Goal: Task Accomplishment & Management: Use online tool/utility

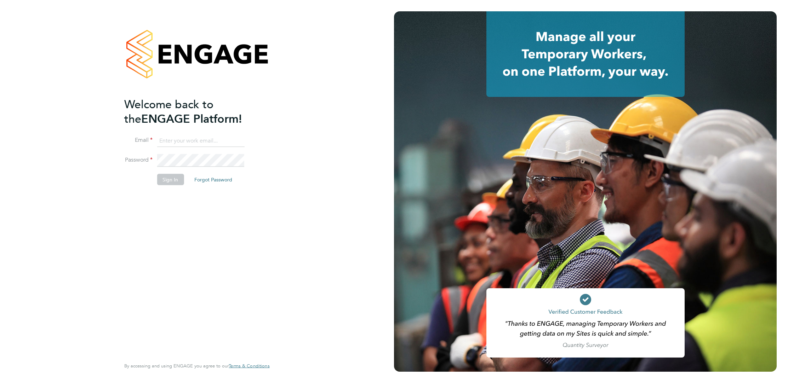
type input "corbon.clarke-selby@randstad.co.uk"
click at [168, 177] on button "Sign In" at bounding box center [170, 179] width 27 height 11
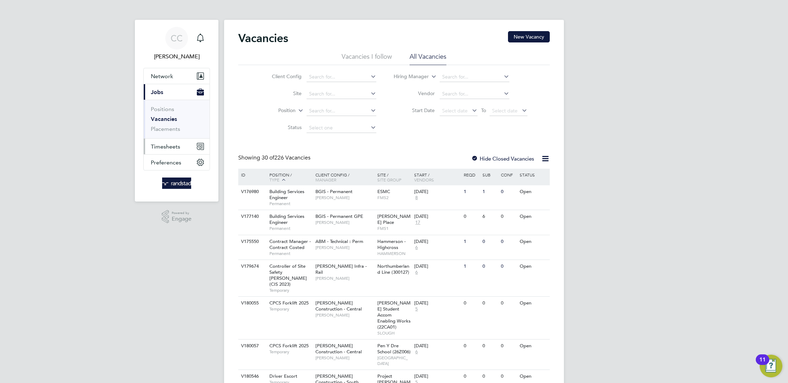
click at [163, 142] on button "Timesheets" at bounding box center [177, 147] width 66 height 16
click at [162, 127] on link "Timesheets" at bounding box center [165, 125] width 29 height 7
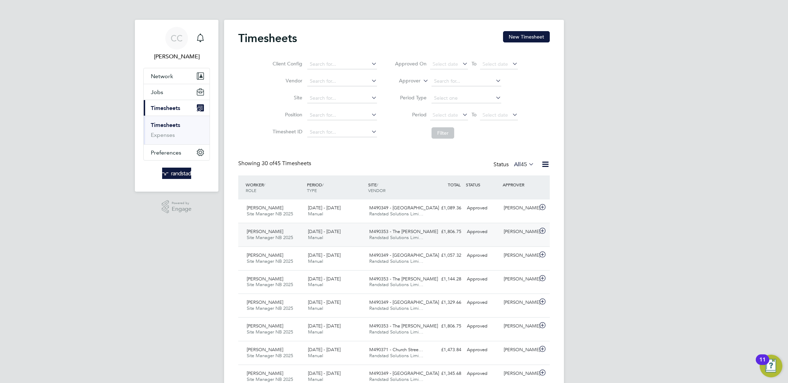
click at [441, 230] on div "£1,806.75 Approved" at bounding box center [445, 232] width 37 height 12
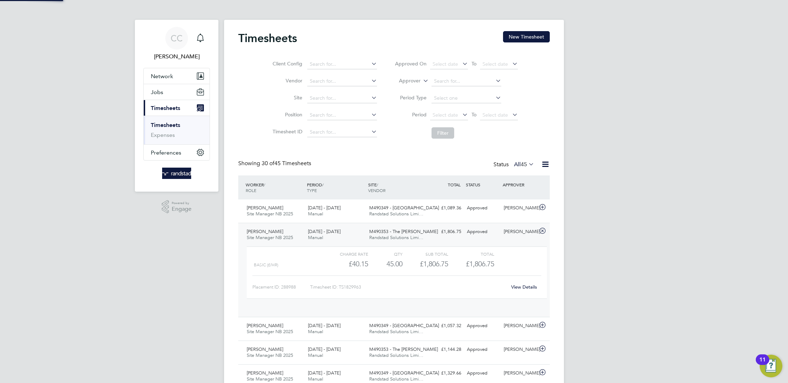
scroll to position [12, 69]
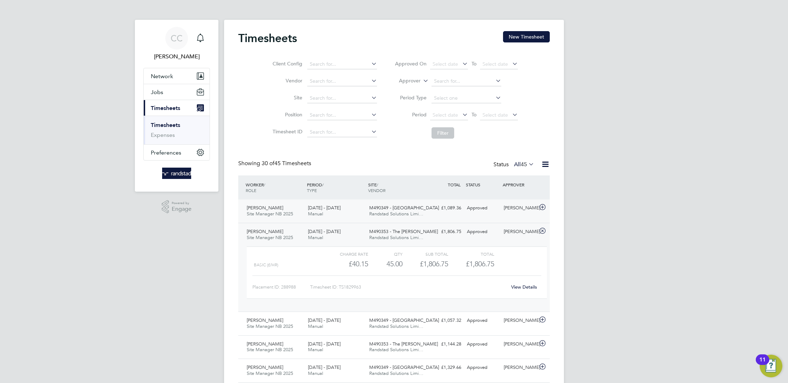
click at [417, 210] on div "M490349 - Donnington Randstad Solutions Limi…" at bounding box center [396, 211] width 61 height 18
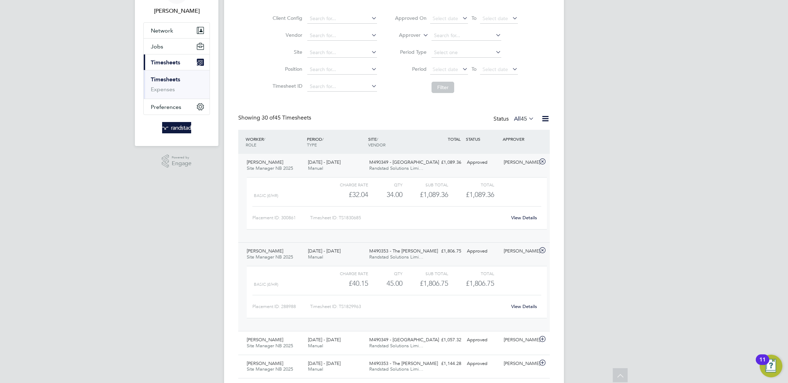
scroll to position [0, 0]
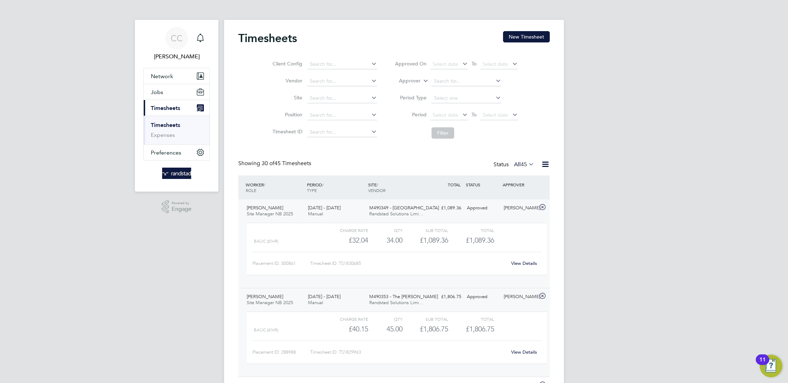
click at [418, 215] on span "Randstad Solutions Limi…" at bounding box center [396, 214] width 54 height 6
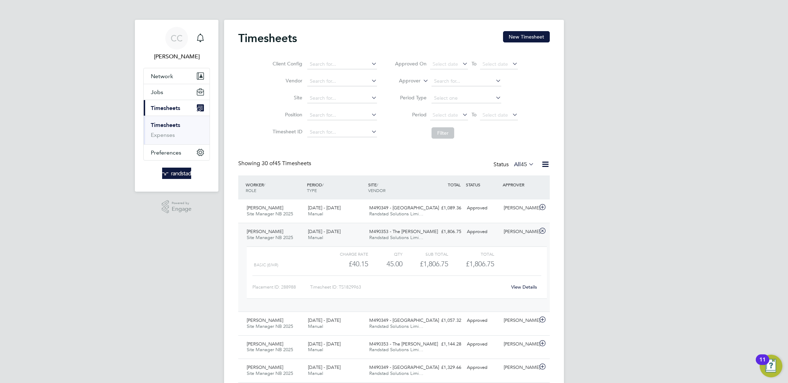
click at [421, 239] on span "Randstad Solutions Limi…" at bounding box center [396, 238] width 54 height 6
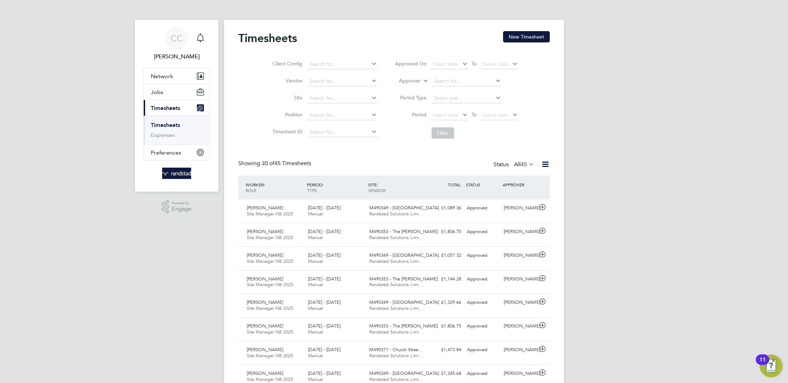
click at [536, 43] on div "Timesheets New Timesheet" at bounding box center [394, 41] width 312 height 21
click at [535, 41] on button "New Timesheet" at bounding box center [526, 36] width 47 height 11
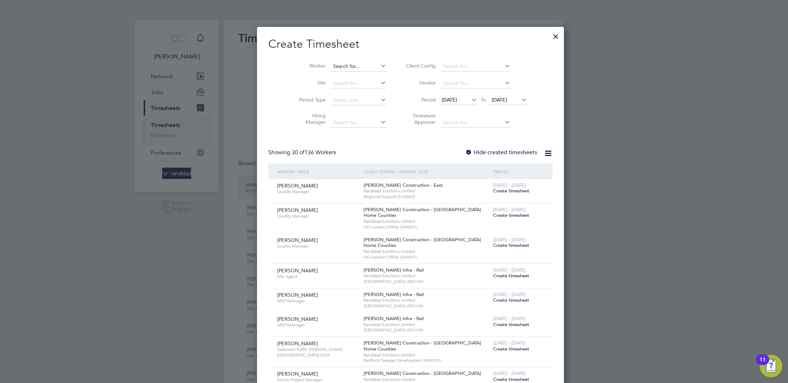
scroll to position [1491, 274]
click at [331, 67] on input at bounding box center [359, 67] width 56 height 10
click at [346, 92] on li "[PERSON_NAME]" at bounding box center [347, 96] width 67 height 10
type input "[PERSON_NAME]"
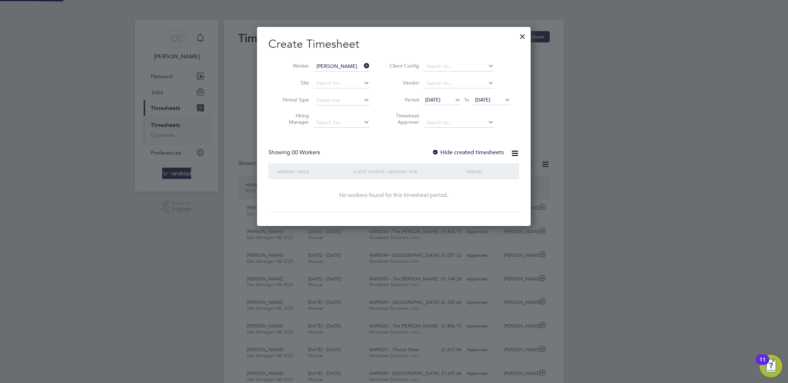
scroll to position [199, 274]
click at [460, 154] on label "Hide created timesheets" at bounding box center [468, 152] width 72 height 7
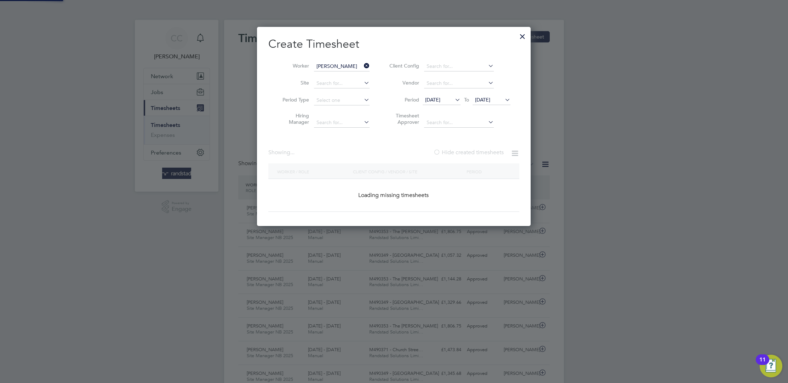
scroll to position [4, 3]
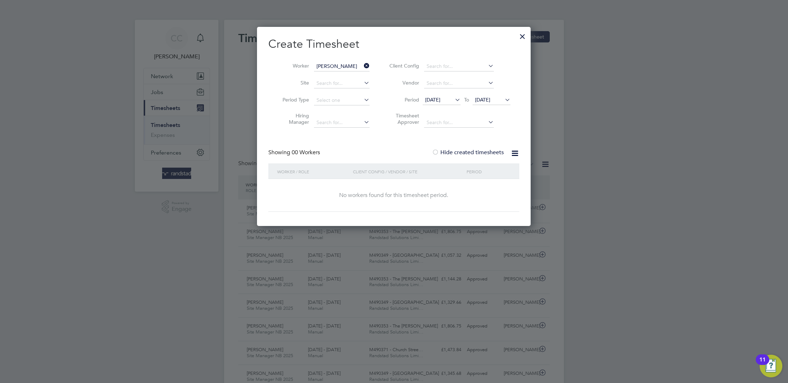
click at [449, 104] on span "[DATE]" at bounding box center [442, 101] width 38 height 10
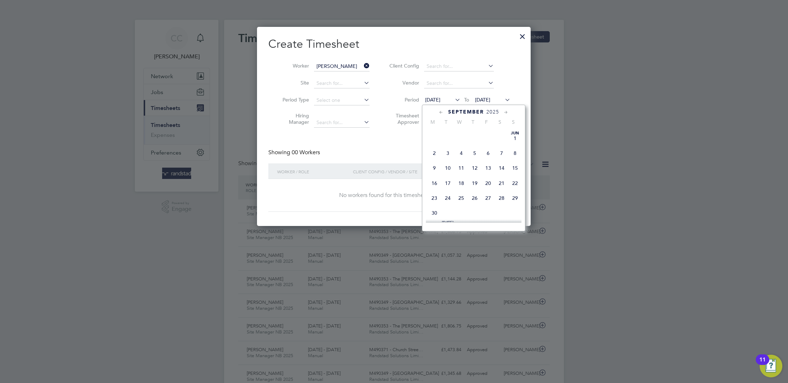
scroll to position [245, 0]
click at [512, 152] on span "14" at bounding box center [514, 147] width 13 height 13
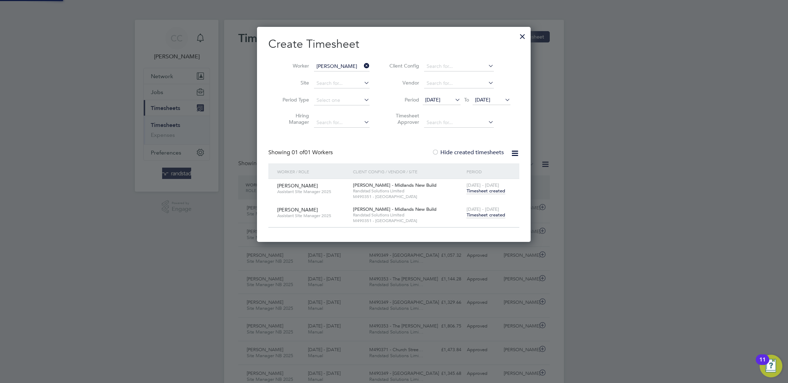
scroll to position [215, 274]
click at [489, 215] on span "Timesheet created" at bounding box center [486, 215] width 39 height 6
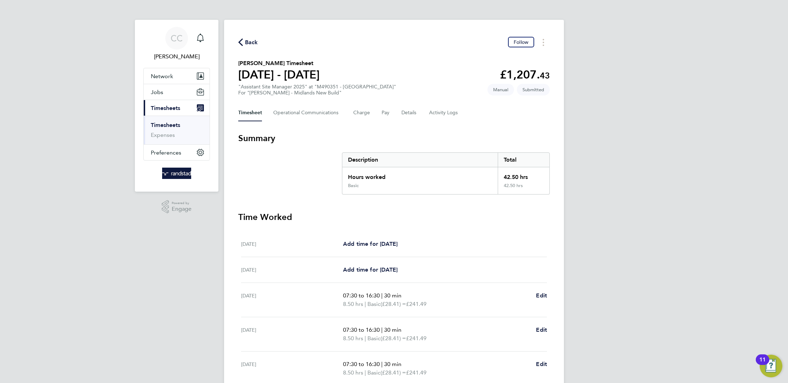
click at [251, 43] on span "Back" at bounding box center [251, 42] width 13 height 8
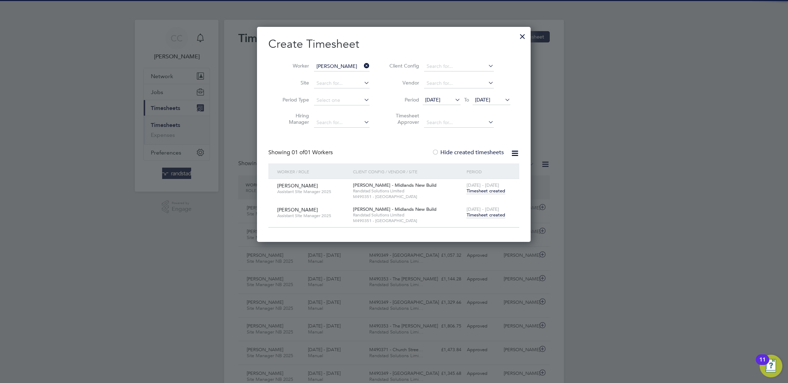
scroll to position [4, 4]
click at [523, 36] on div at bounding box center [522, 34] width 13 height 13
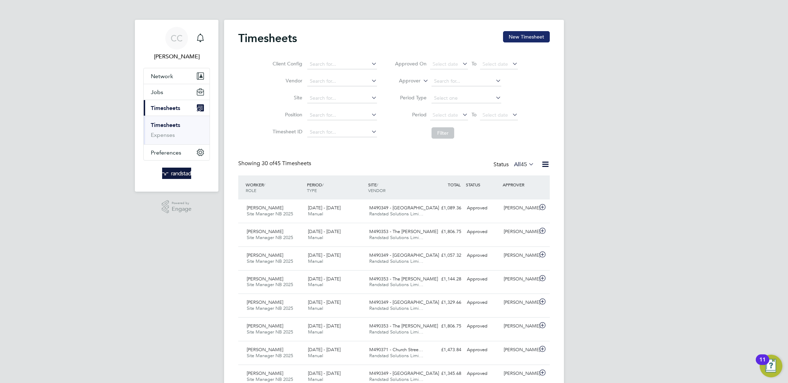
click at [528, 36] on button "New Timesheet" at bounding box center [526, 36] width 47 height 11
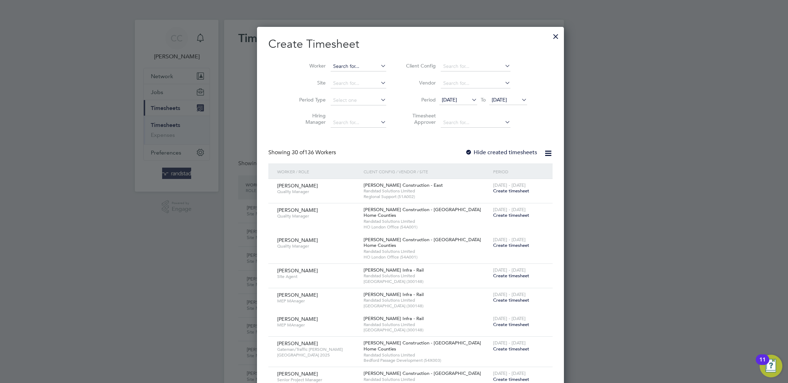
scroll to position [1491, 274]
click at [333, 66] on input at bounding box center [359, 67] width 56 height 10
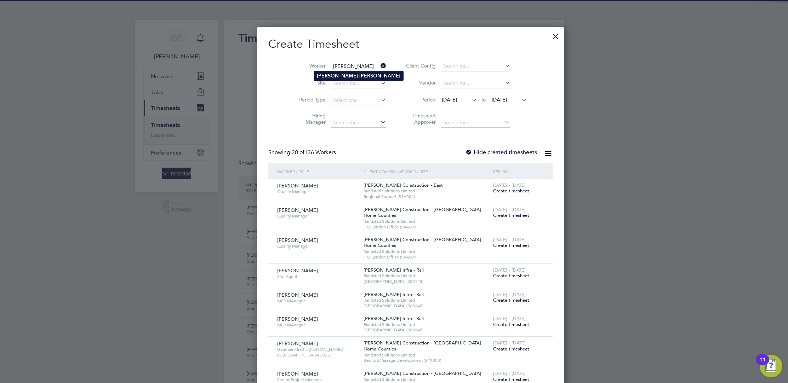
click at [336, 75] on b "[PERSON_NAME]" at bounding box center [337, 76] width 41 height 6
type input "[PERSON_NAME]"
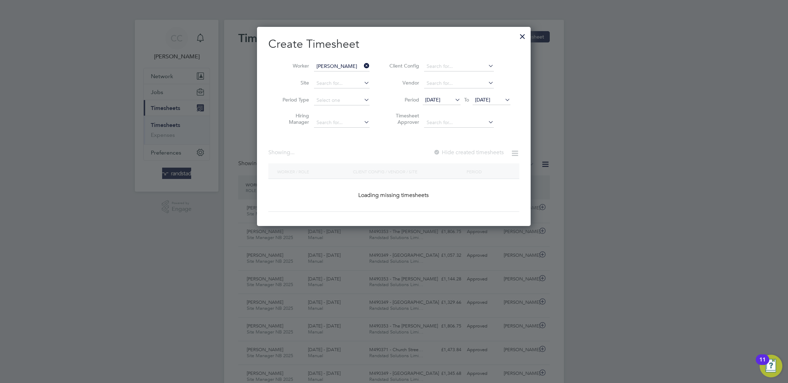
scroll to position [199, 274]
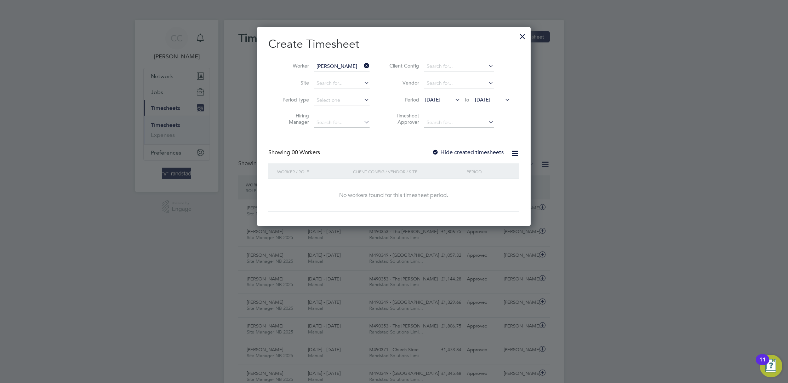
drag, startPoint x: 437, startPoint y: 151, endPoint x: 452, endPoint y: 132, distance: 23.4
click at [438, 151] on div at bounding box center [435, 152] width 7 height 7
click at [453, 102] on icon at bounding box center [453, 100] width 0 height 10
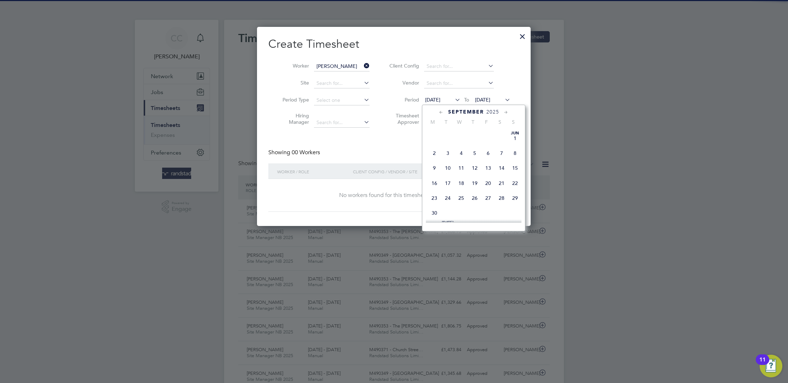
scroll to position [245, 0]
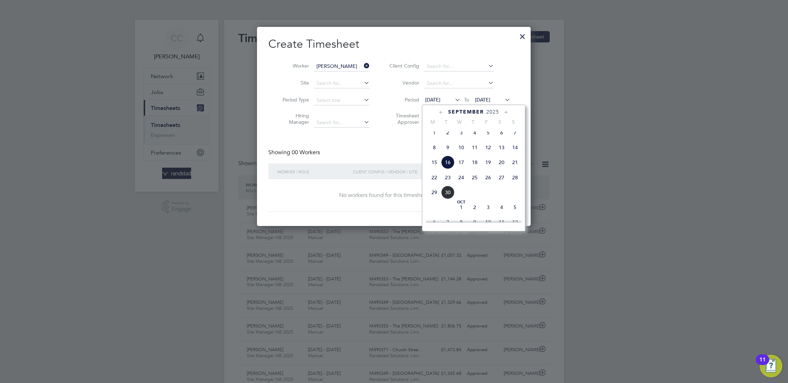
click at [517, 152] on span "14" at bounding box center [514, 147] width 13 height 13
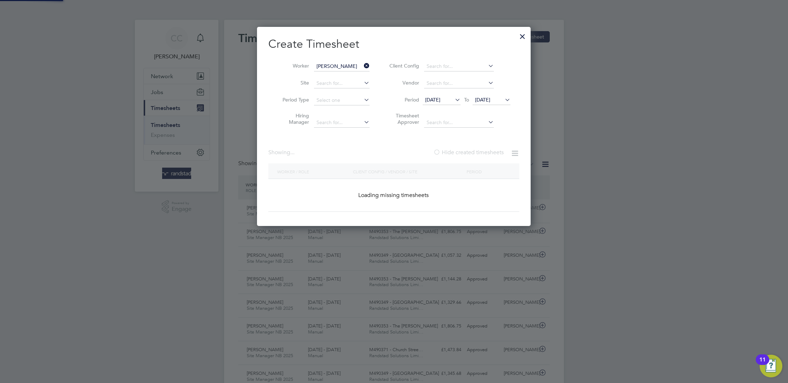
scroll to position [215, 274]
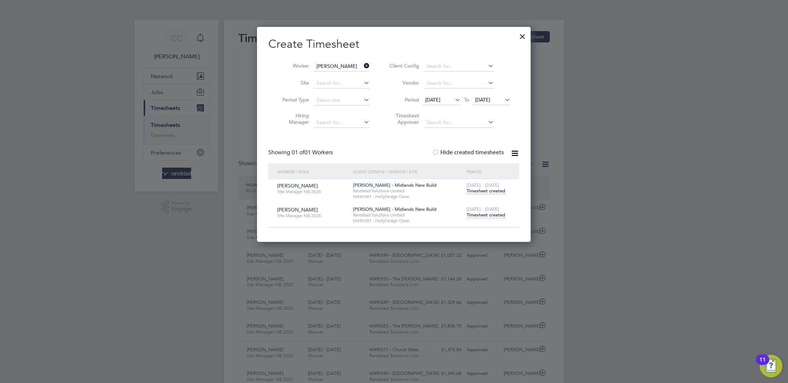
click at [491, 213] on span "Timesheet created" at bounding box center [486, 215] width 39 height 6
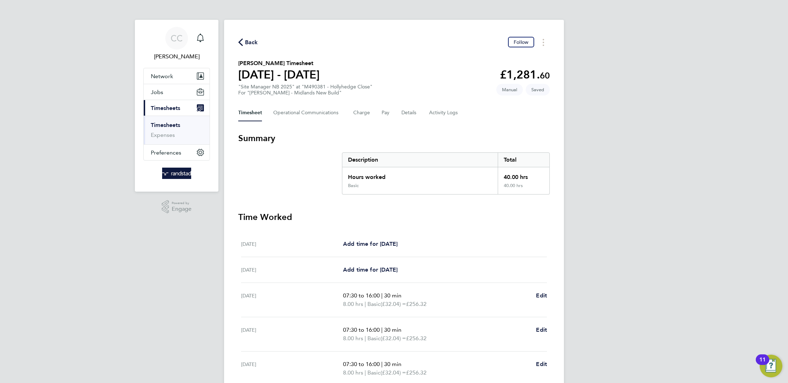
click at [240, 42] on icon "button" at bounding box center [240, 42] width 5 height 7
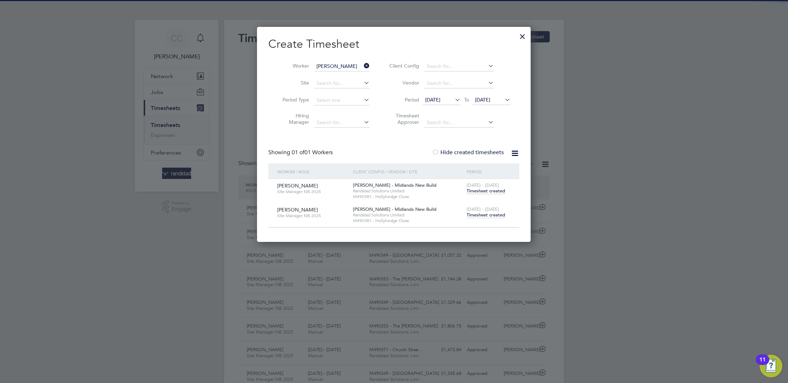
scroll to position [18, 61]
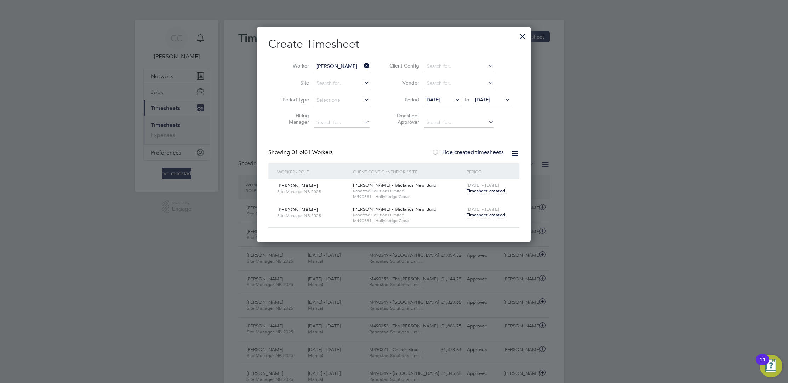
click at [363, 66] on icon at bounding box center [363, 66] width 0 height 10
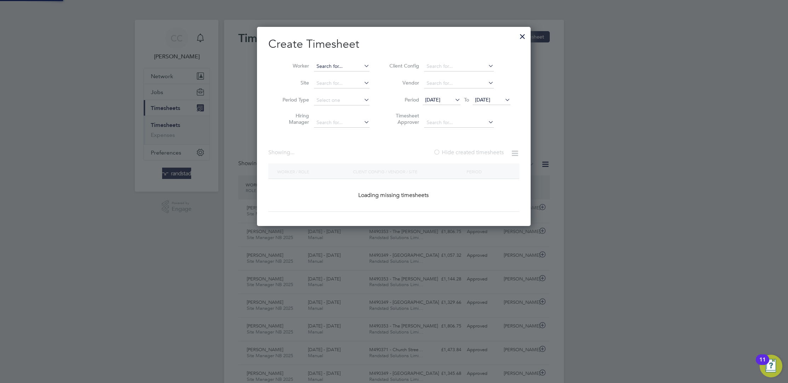
click at [330, 65] on input at bounding box center [342, 67] width 56 height 10
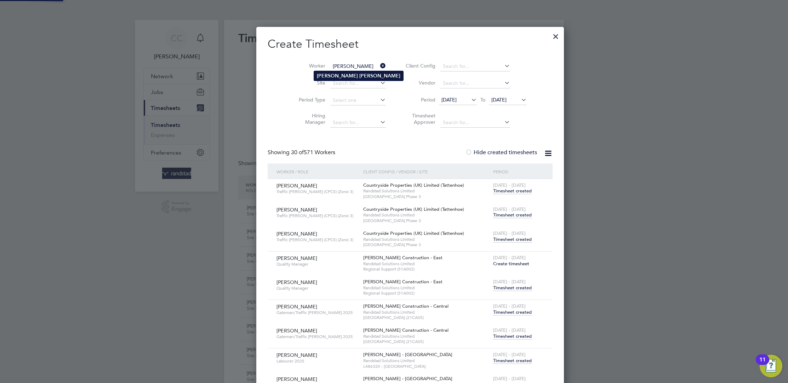
click at [359, 75] on b "[PERSON_NAME]" at bounding box center [379, 76] width 41 height 6
type input "[PERSON_NAME]"
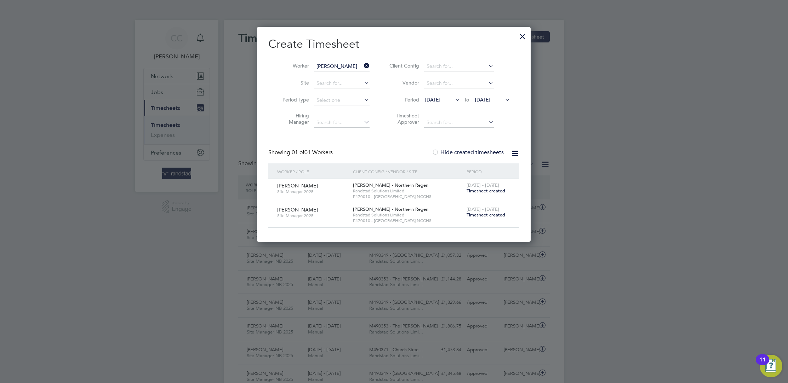
click at [485, 217] on span "Timesheet created" at bounding box center [486, 215] width 39 height 6
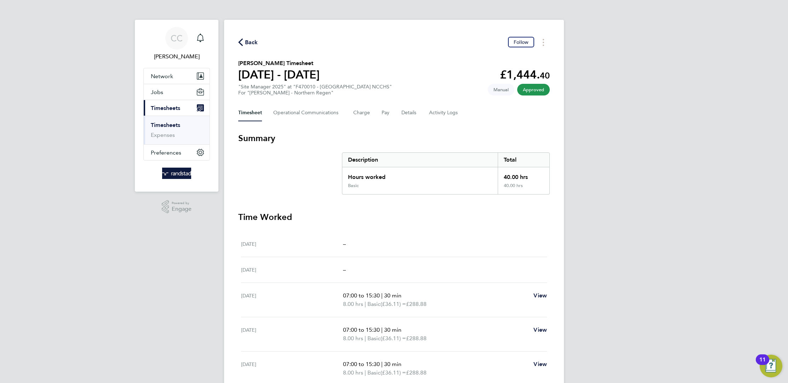
click at [242, 42] on icon "button" at bounding box center [240, 42] width 5 height 7
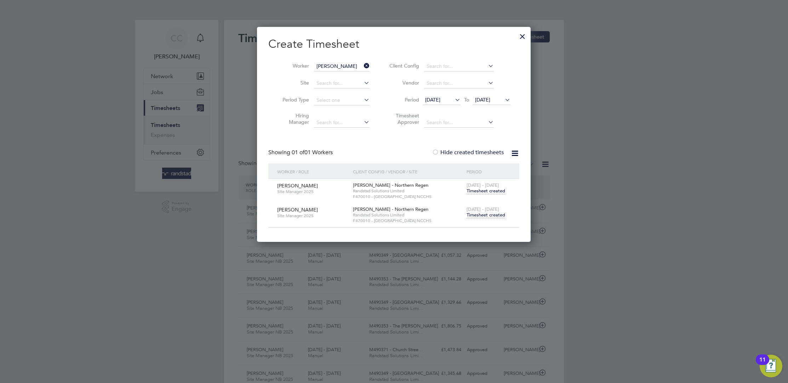
click at [524, 39] on div at bounding box center [522, 34] width 13 height 13
